Goal: Information Seeking & Learning: Find specific fact

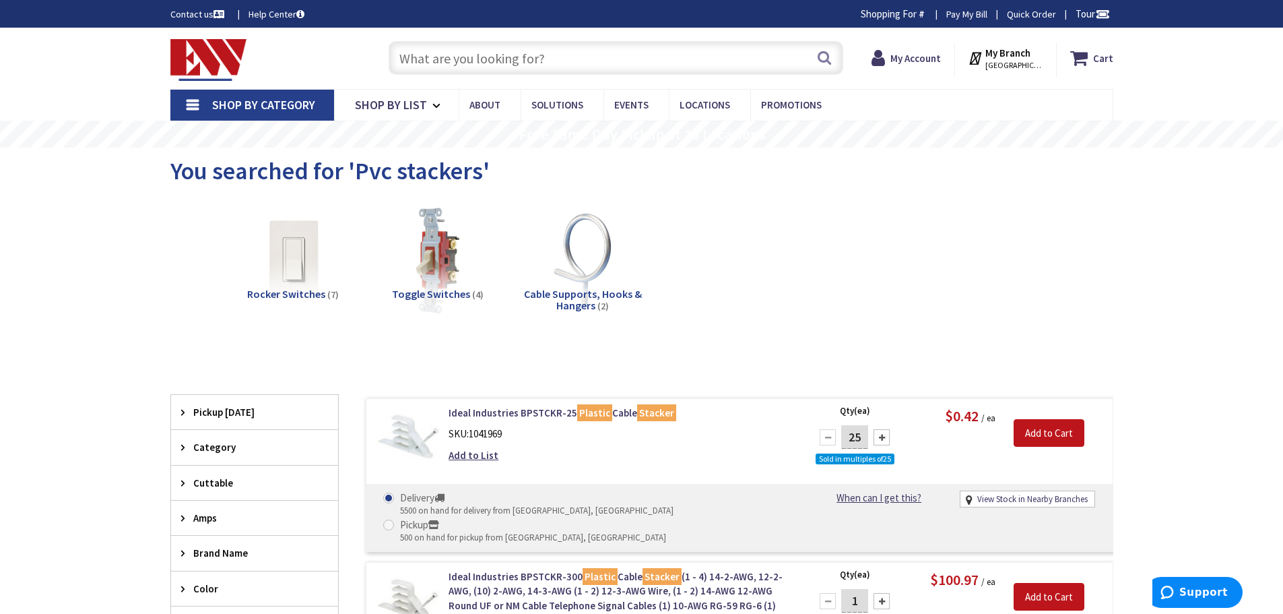
click at [432, 55] on input "text" at bounding box center [616, 58] width 455 height 34
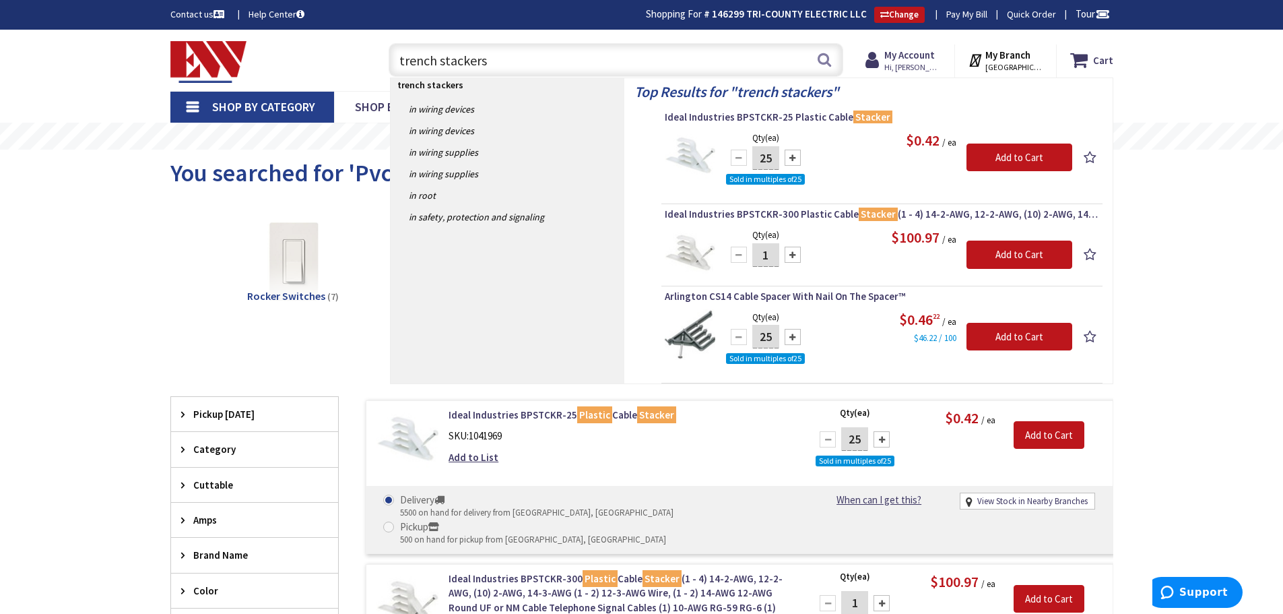
click at [438, 61] on input "trench stackers" at bounding box center [616, 60] width 455 height 34
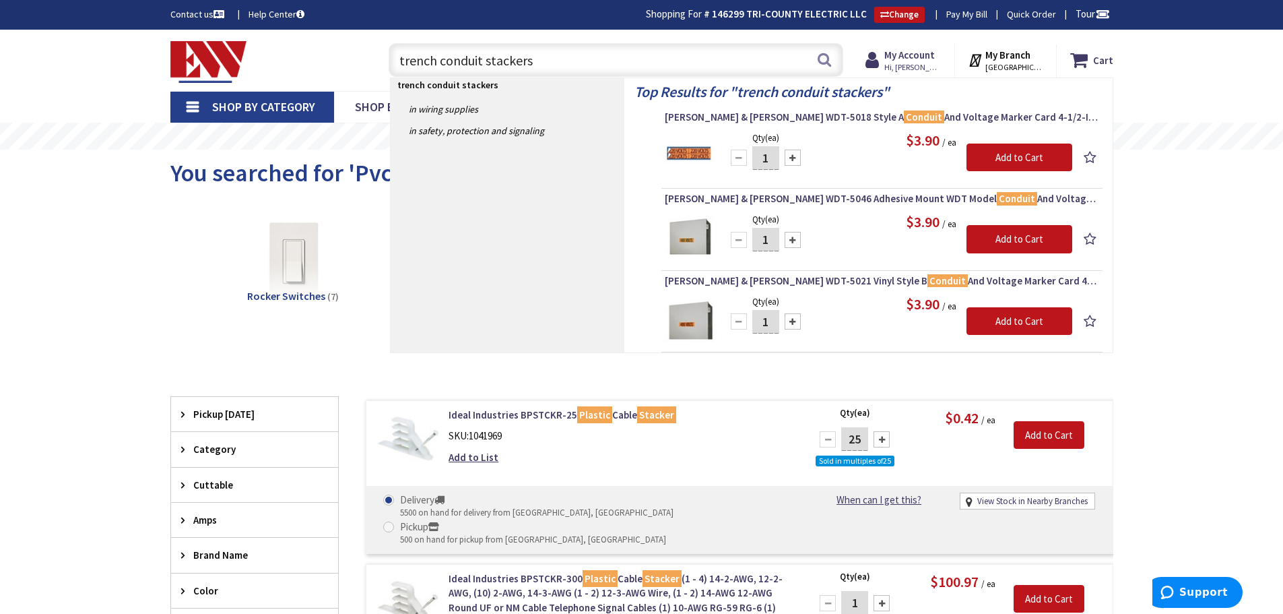
drag, startPoint x: 530, startPoint y: 68, endPoint x: 368, endPoint y: 63, distance: 162.4
click at [370, 63] on div "Toggle Nav trench conduit stackers trench conduit stackers Search Cart My Cart …" at bounding box center [641, 60] width 963 height 45
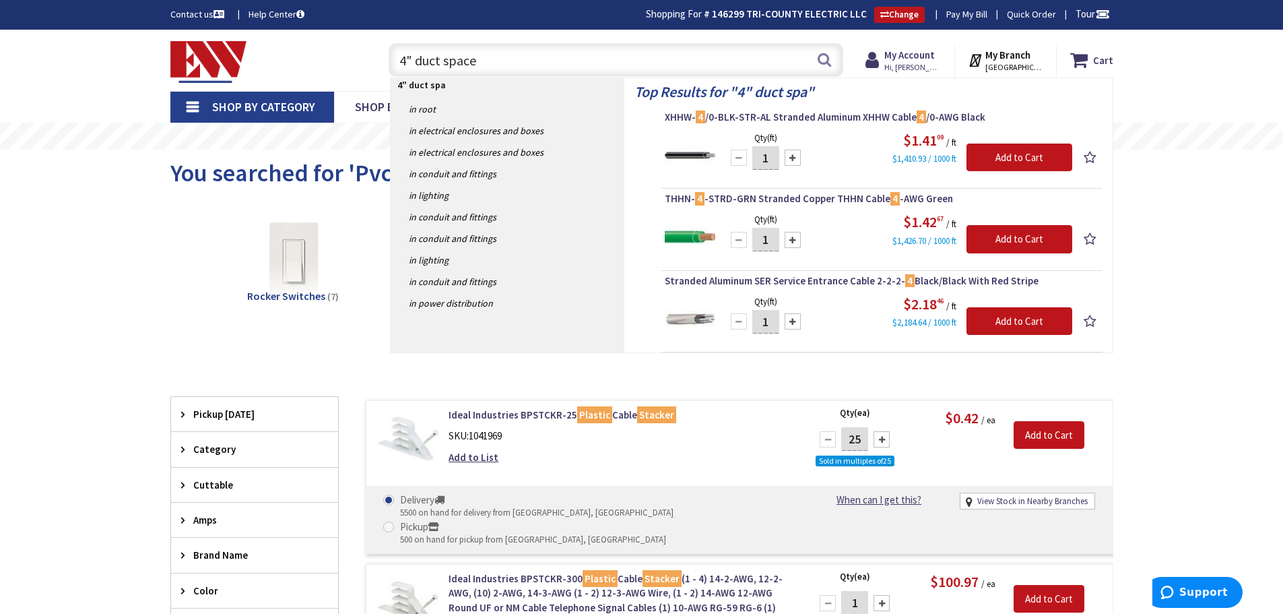
type input "4" duct spacer"
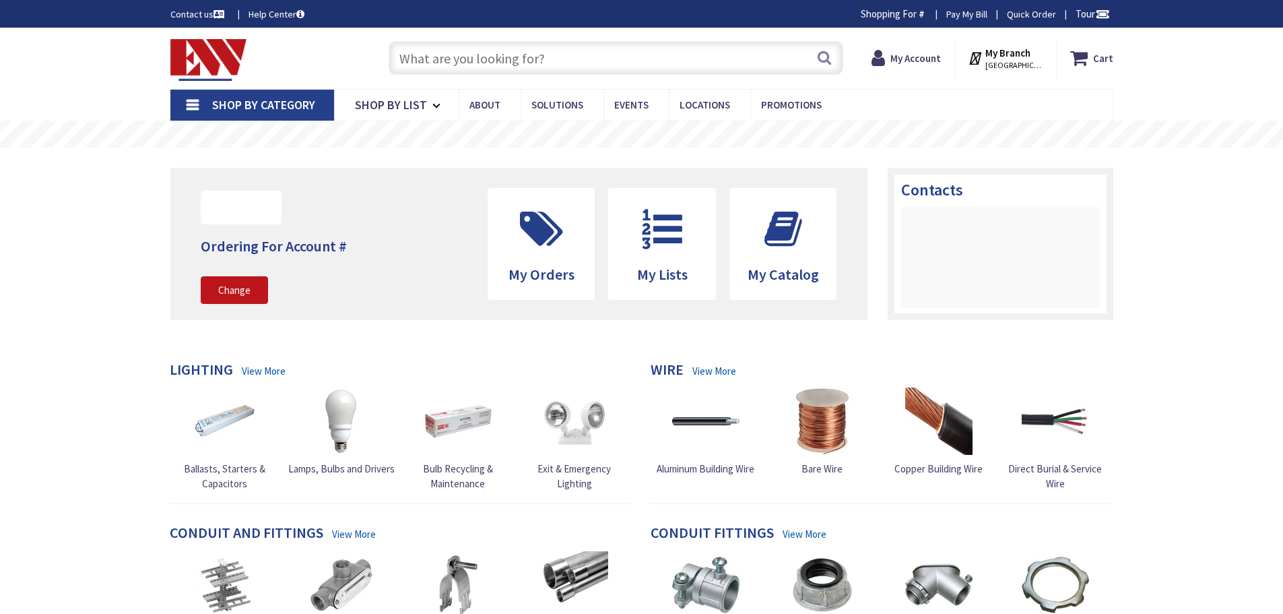
click at [461, 65] on input "text" at bounding box center [616, 58] width 455 height 34
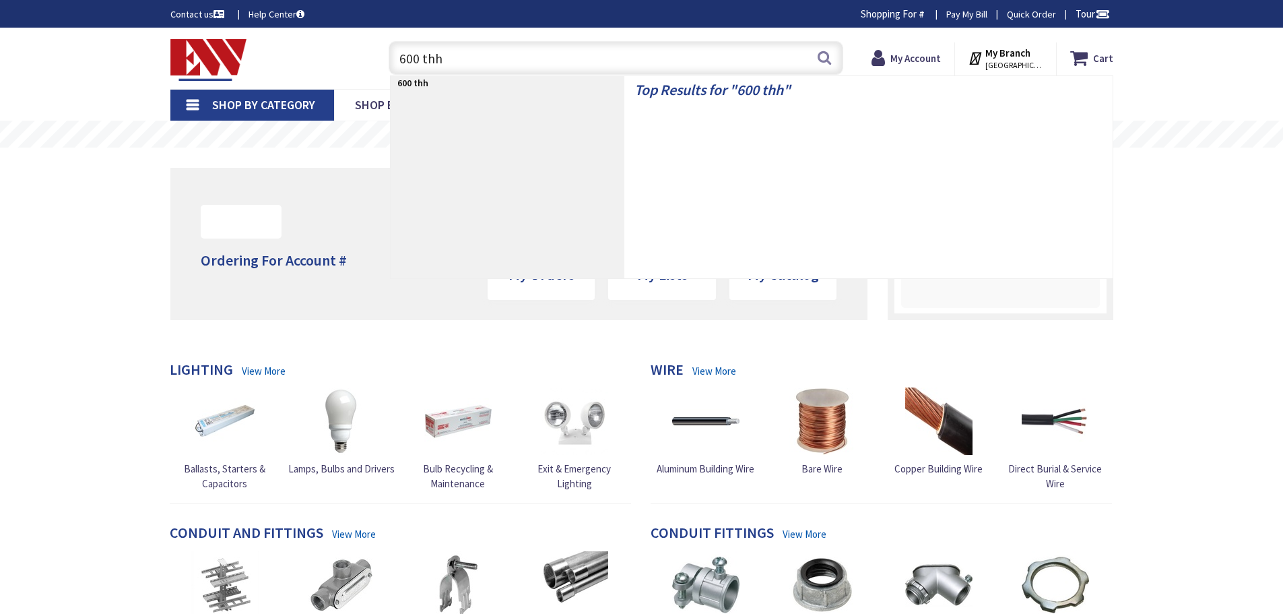
type input "600 thhn"
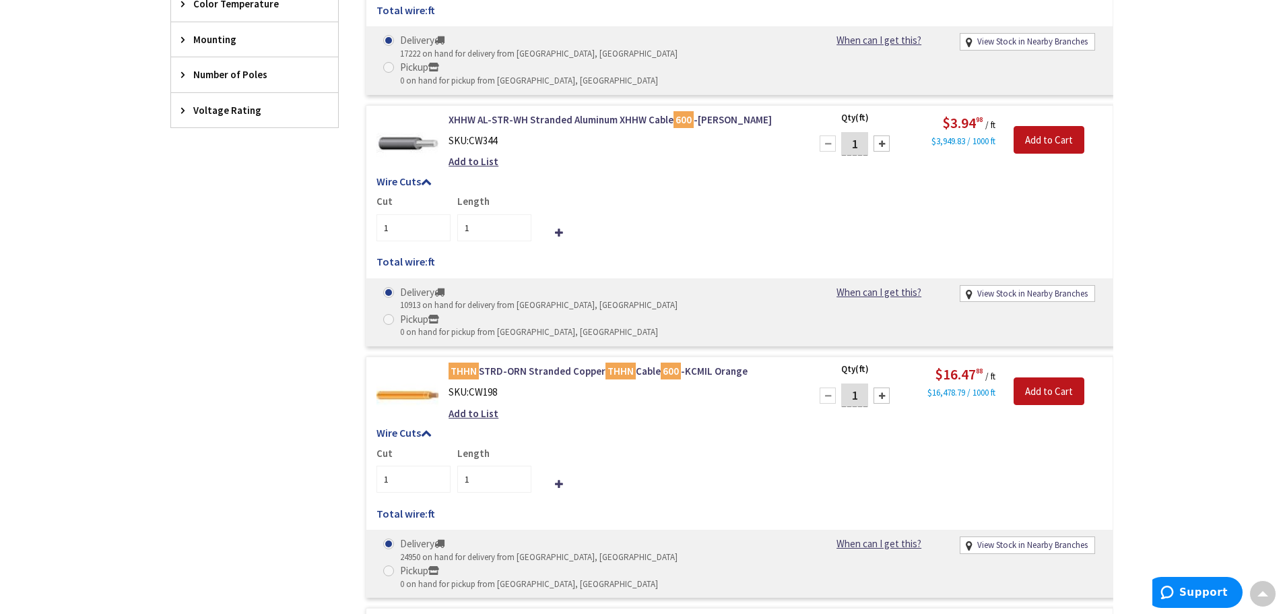
scroll to position [876, 0]
